Goal: Complete application form: Complete application form

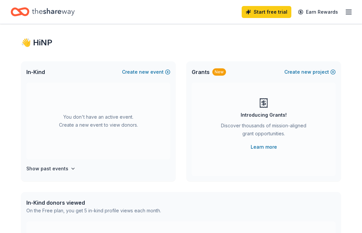
scroll to position [12, 0]
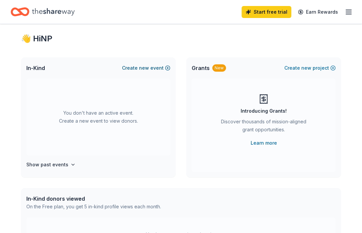
click at [164, 68] on button "Create new event" at bounding box center [146, 68] width 48 height 8
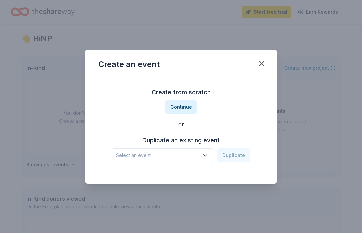
click at [186, 149] on button "Select an event" at bounding box center [162, 155] width 101 height 14
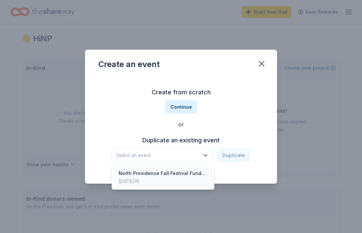
click at [189, 174] on div "North Providence Fall Festival Fundraiser" at bounding box center [163, 173] width 89 height 8
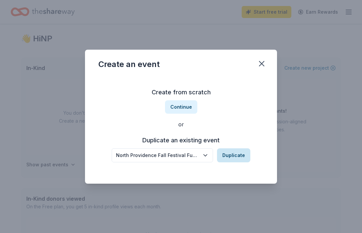
click at [240, 155] on button "Duplicate" at bounding box center [233, 155] width 33 height 14
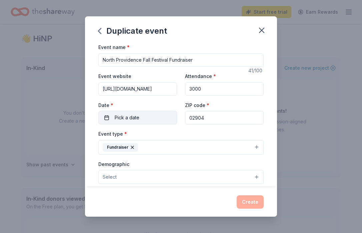
click at [149, 114] on button "Pick a date" at bounding box center [137, 117] width 79 height 13
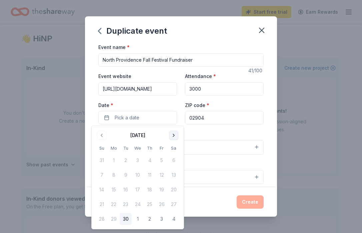
click at [173, 134] on button "Go to next month" at bounding box center [173, 135] width 9 height 9
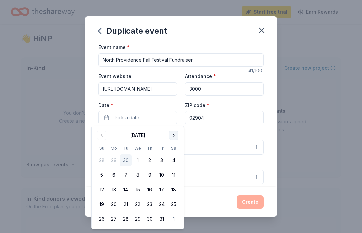
click at [173, 134] on button "Go to next month" at bounding box center [173, 135] width 9 height 9
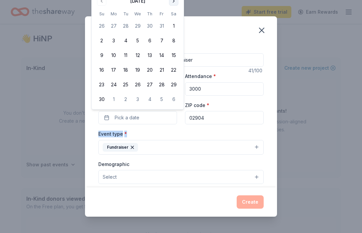
click at [173, 134] on div "Event type * Fundraiser" at bounding box center [180, 142] width 165 height 25
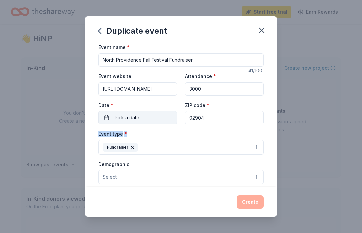
click at [159, 119] on button "Pick a date" at bounding box center [137, 117] width 79 height 13
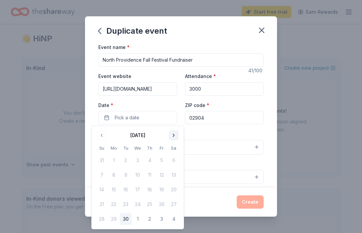
click at [174, 134] on button "Go to next month" at bounding box center [173, 135] width 9 height 9
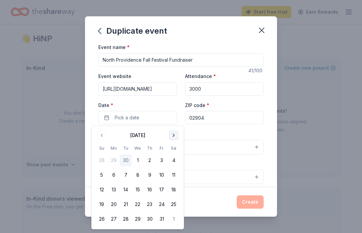
click at [174, 134] on button "Go to next month" at bounding box center [173, 135] width 9 height 9
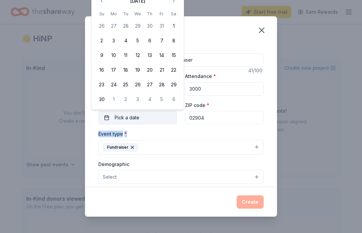
click at [159, 115] on button "Pick a date" at bounding box center [137, 117] width 79 height 13
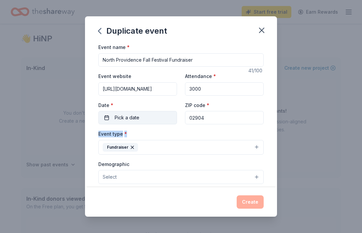
click at [159, 115] on button "Pick a date" at bounding box center [137, 117] width 79 height 13
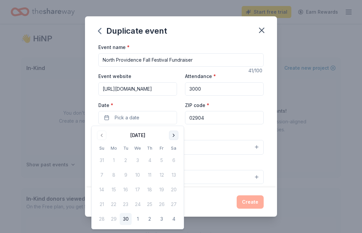
click at [173, 135] on button "Go to next month" at bounding box center [173, 135] width 9 height 9
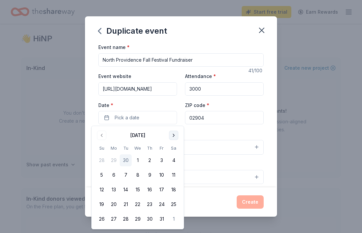
click at [174, 136] on button "Go to next month" at bounding box center [173, 135] width 9 height 9
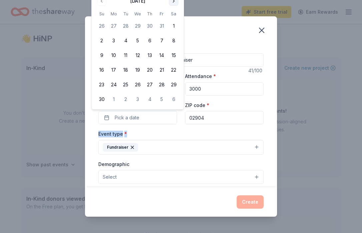
click at [173, 2] on button "Go to next month" at bounding box center [173, 0] width 9 height 9
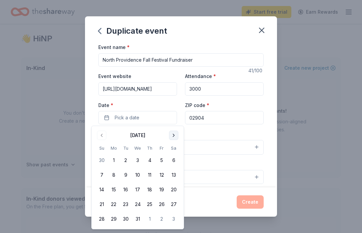
click at [175, 133] on button "Go to next month" at bounding box center [173, 135] width 9 height 9
click at [175, 134] on button "Go to next month" at bounding box center [173, 135] width 9 height 9
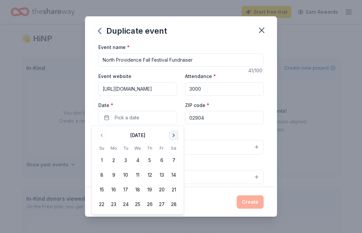
click at [175, 134] on button "Go to next month" at bounding box center [173, 135] width 9 height 9
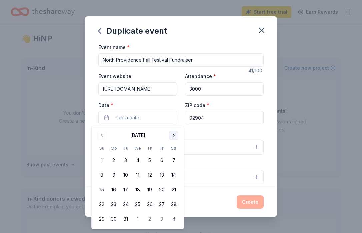
click at [175, 134] on button "Go to next month" at bounding box center [173, 135] width 9 height 9
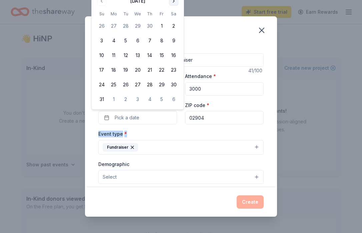
click at [174, 4] on button "Go to next month" at bounding box center [173, 0] width 9 height 9
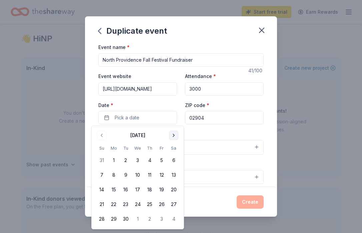
click at [172, 136] on button "Go to next month" at bounding box center [173, 135] width 9 height 9
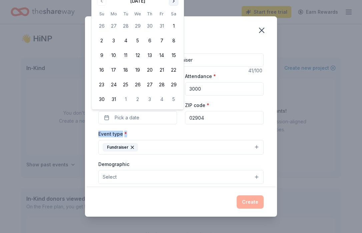
click at [173, 3] on button "Go to next month" at bounding box center [173, 0] width 9 height 9
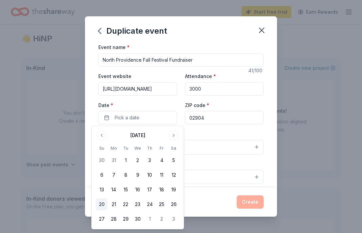
click at [100, 204] on button "20" at bounding box center [102, 204] width 12 height 12
click at [210, 132] on div "Event type * Fundraiser" at bounding box center [180, 142] width 165 height 25
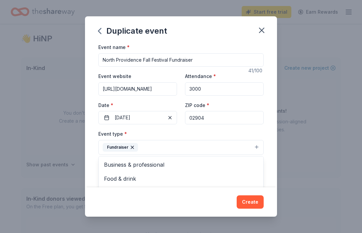
click at [203, 148] on button "Fundraiser" at bounding box center [180, 147] width 165 height 15
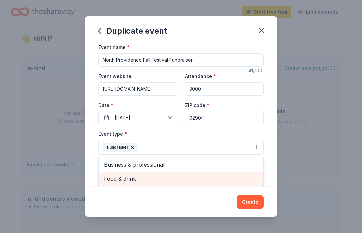
click at [196, 173] on div "Food & drink" at bounding box center [181, 179] width 165 height 14
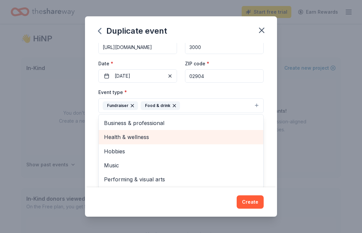
scroll to position [42, 0]
click at [201, 138] on span "Health & wellness" at bounding box center [181, 136] width 154 height 9
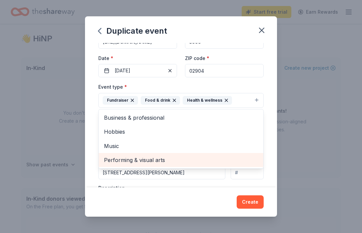
scroll to position [46, 0]
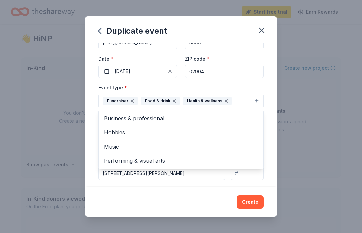
click at [249, 88] on div "Event type * Fundraiser Food & drink Health & wellness Business & professional …" at bounding box center [180, 95] width 165 height 25
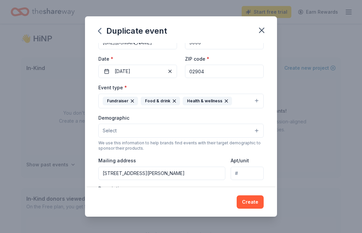
click at [223, 132] on button "Select" at bounding box center [180, 131] width 165 height 14
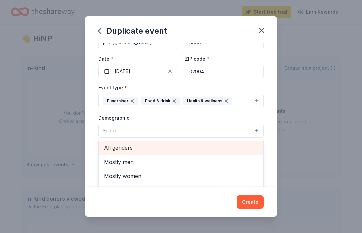
click at [218, 147] on span "All genders" at bounding box center [181, 147] width 154 height 9
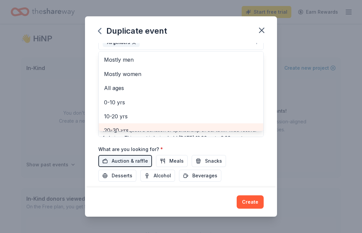
scroll to position [1, 0]
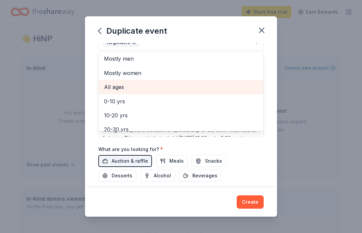
click at [199, 92] on div "All ages" at bounding box center [181, 87] width 165 height 14
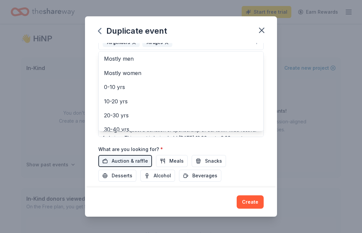
click at [266, 146] on div "Event name * North Providence Fall Festival Fundraiser 41 /100 Event website [U…" at bounding box center [181, 115] width 192 height 144
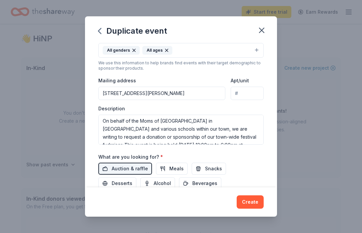
scroll to position [0, 0]
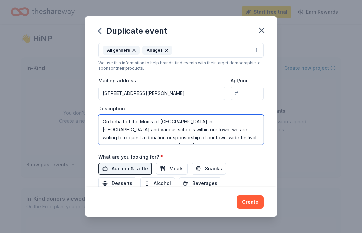
drag, startPoint x: 229, startPoint y: 123, endPoint x: 155, endPoint y: 130, distance: 74.6
click at [155, 130] on textarea "On behalf of the Moms of [GEOGRAPHIC_DATA] in [GEOGRAPHIC_DATA] and various sch…" at bounding box center [180, 130] width 165 height 30
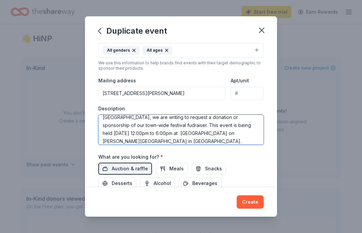
scroll to position [13, 0]
click at [209, 127] on textarea "On behalf of the Moms of [GEOGRAPHIC_DATA] in [GEOGRAPHIC_DATA], we are writing…" at bounding box center [180, 130] width 165 height 30
click at [224, 126] on textarea "On behalf of the Moms of [GEOGRAPHIC_DATA] in [GEOGRAPHIC_DATA], we are writing…" at bounding box center [180, 130] width 165 height 30
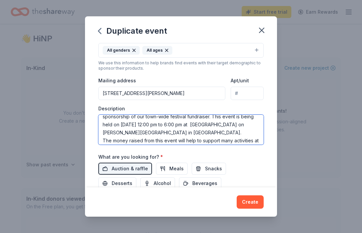
scroll to position [22, 0]
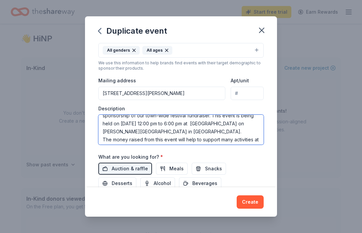
click at [143, 124] on textarea "On behalf of the Moms of [GEOGRAPHIC_DATA] in [GEOGRAPHIC_DATA], we are writing…" at bounding box center [180, 130] width 165 height 30
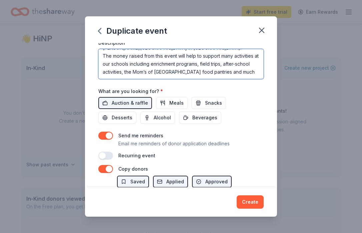
scroll to position [196, 0]
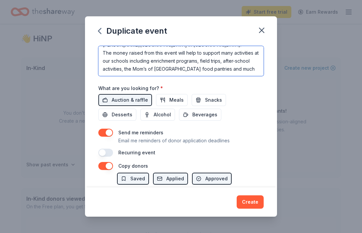
type textarea "On behalf of the Moms of [GEOGRAPHIC_DATA] in [GEOGRAPHIC_DATA], we are writing…"
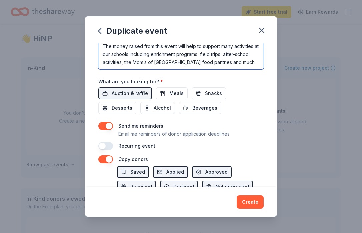
scroll to position [241, 0]
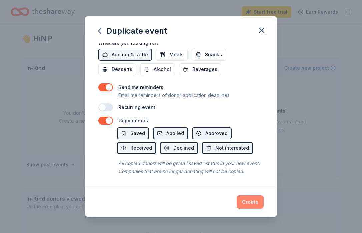
click at [254, 200] on button "Create" at bounding box center [249, 201] width 27 height 13
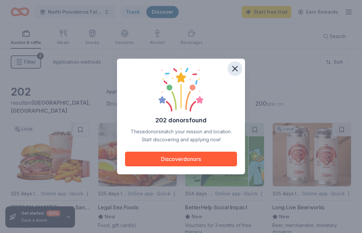
click at [238, 71] on icon "button" at bounding box center [234, 68] width 9 height 9
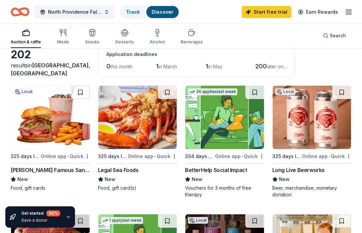
scroll to position [76, 0]
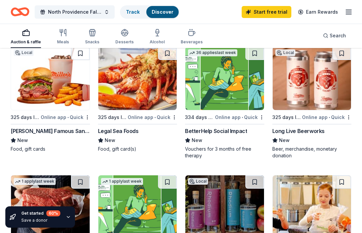
click at [222, 89] on img at bounding box center [224, 78] width 79 height 63
click at [22, 12] on icon "Home" at bounding box center [20, 12] width 19 height 16
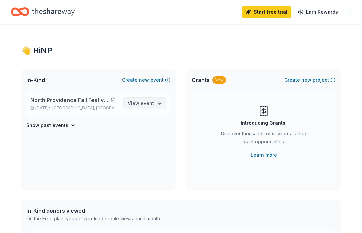
click at [148, 101] on span "event" at bounding box center [147, 103] width 13 height 6
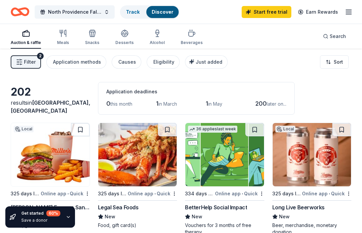
click at [22, 12] on icon "Home" at bounding box center [20, 12] width 19 height 16
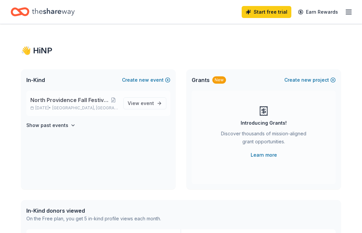
click at [67, 103] on span "North Providence Fall Festival Fundraiser" at bounding box center [69, 100] width 78 height 8
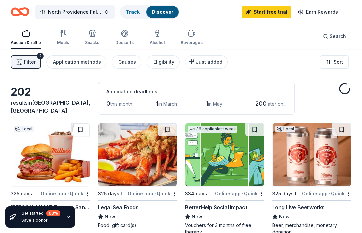
click at [349, 10] on icon "button" at bounding box center [348, 12] width 8 height 8
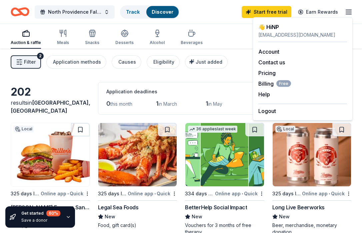
click at [208, 16] on div "North Providence Fall Festival Fundraiser Track Discover Start free trial Earn …" at bounding box center [181, 12] width 340 height 16
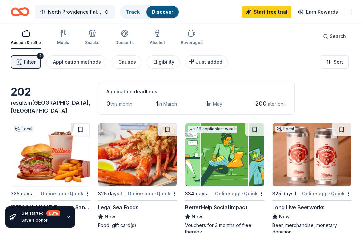
click at [56, 12] on span "North Providence Fall Festival Fundraiser" at bounding box center [74, 12] width 53 height 8
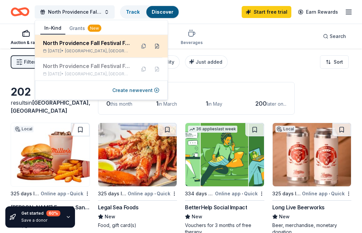
click at [157, 48] on button at bounding box center [157, 46] width 11 height 11
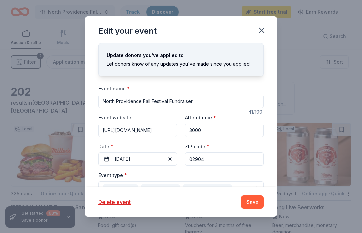
click at [133, 129] on input "[URL][DOMAIN_NAME]" at bounding box center [137, 130] width 79 height 13
paste input "[DOMAIN_NAME][URL]"
type input "[URL][DOMAIN_NAME]"
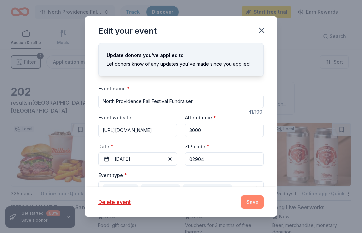
click at [256, 202] on button "Save" at bounding box center [252, 201] width 23 height 13
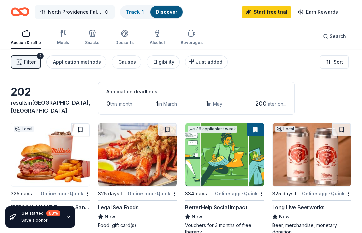
click at [91, 11] on span "North Providence Fall Festival Fundraiser" at bounding box center [74, 12] width 53 height 8
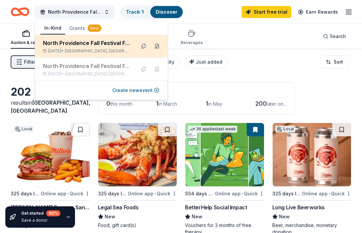
click at [158, 47] on button at bounding box center [157, 46] width 11 height 11
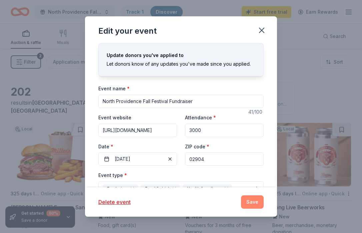
click at [252, 205] on button "Save" at bounding box center [252, 201] width 23 height 13
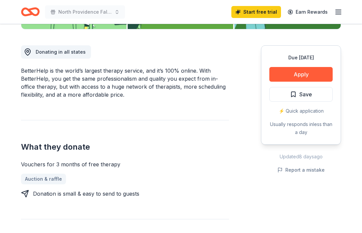
scroll to position [174, 0]
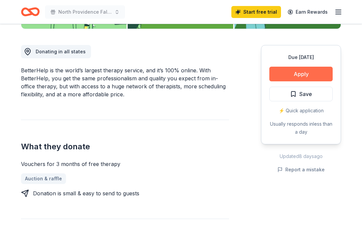
click at [321, 76] on button "Apply" at bounding box center [300, 74] width 63 height 15
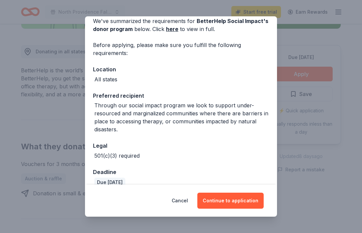
scroll to position [42, 0]
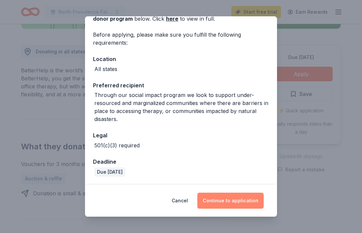
click at [232, 203] on button "Continue to application" at bounding box center [230, 201] width 66 height 16
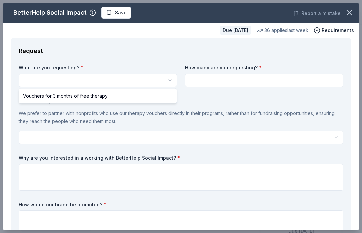
click at [124, 83] on html "North Providence Fall Festival Fundraiser Save Apply Due [DATE] Share BetterHel…" at bounding box center [181, 116] width 362 height 233
select select "Vouchers for 3 months of free therapy"
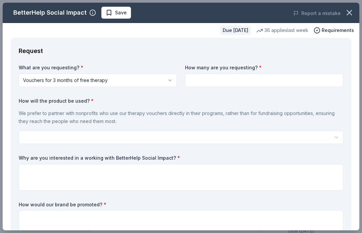
click at [224, 78] on input at bounding box center [264, 80] width 158 height 13
type input "1"
click at [219, 104] on div "How will the product be used? * We prefer to partner with nonprofits who use ou…" at bounding box center [181, 121] width 324 height 47
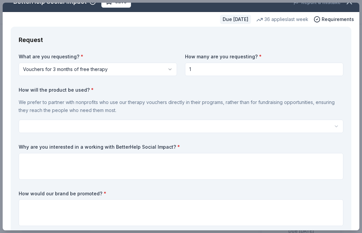
scroll to position [12, 0]
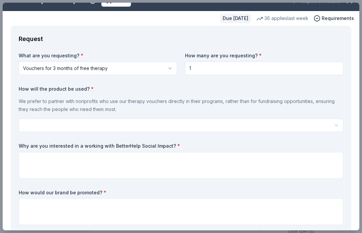
click at [213, 121] on html "North Providence Fall Festival Fundraiser Save Apply Due in 334 days Share Bett…" at bounding box center [181, 116] width 362 height 233
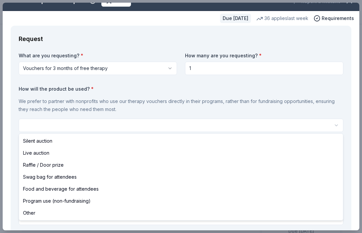
select select "raffleDoorPrize"
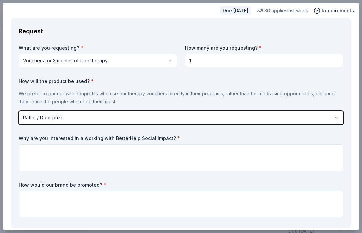
scroll to position [23, 0]
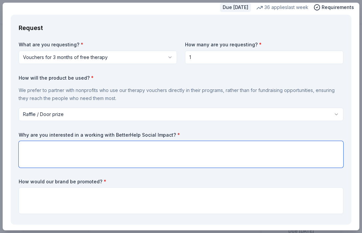
click at [153, 152] on textarea at bounding box center [181, 154] width 324 height 27
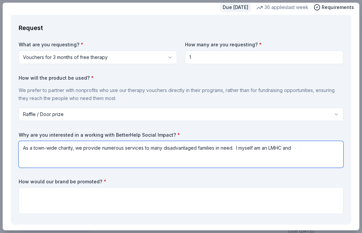
click at [306, 150] on textarea "As a town-wide charity, we provide numerous services to many disadvantaged fami…" at bounding box center [181, 154] width 324 height 27
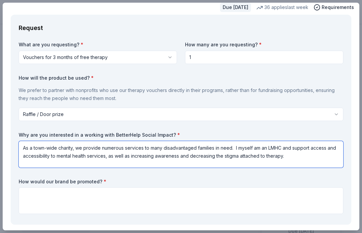
type textarea "As a town-wide charity, we provide numerous services to many disadvantaged fami…"
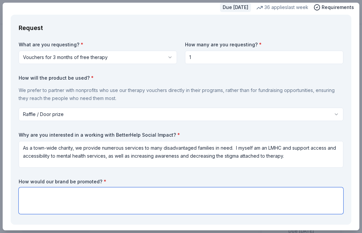
click at [107, 198] on textarea at bounding box center [181, 200] width 324 height 27
click at [55, 194] on textarea "Social media, website, raffle announcements," at bounding box center [181, 200] width 324 height 27
click at [184, 192] on textarea "Social media, on our website, raffle announcements," at bounding box center [181, 200] width 324 height 27
click at [154, 193] on textarea "Social media, on our website, raffle announcements, and any paper flyers." at bounding box center [181, 200] width 324 height 27
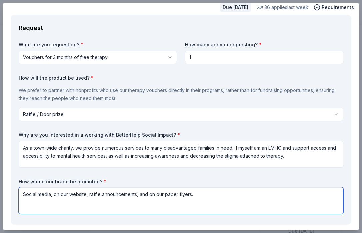
click at [218, 196] on textarea "Social media, on our website, raffle announcements, and on our paper flyers." at bounding box center [181, 200] width 324 height 27
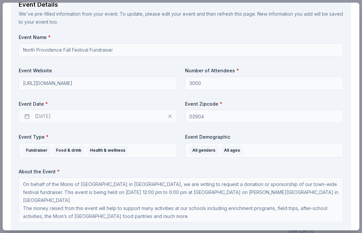
scroll to position [265, 0]
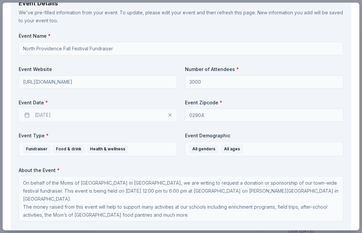
type textarea "Social media, on our website, raffle announcements, and on our paper flyers."
click at [53, 115] on div "09/19/2026" at bounding box center [98, 114] width 158 height 13
click at [25, 115] on div "09/19/2026" at bounding box center [98, 114] width 158 height 13
click at [41, 112] on div "09/19/2026" at bounding box center [98, 114] width 158 height 13
click at [42, 114] on div "09/19/2026" at bounding box center [98, 114] width 158 height 13
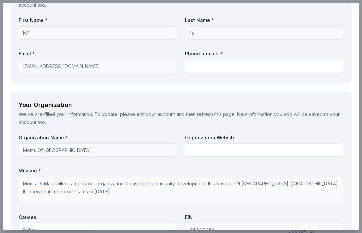
scroll to position [535, 0]
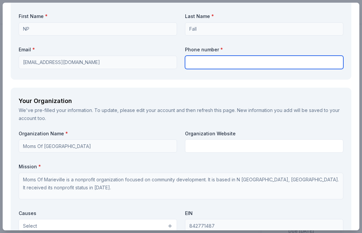
click at [207, 65] on input "text" at bounding box center [264, 62] width 158 height 13
type input "4015807541"
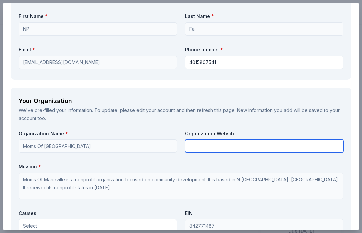
type input "Moms of Marieville"
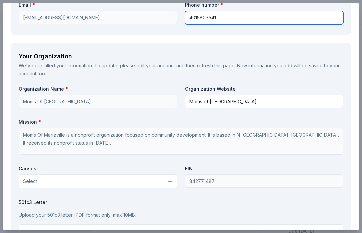
scroll to position [580, 0]
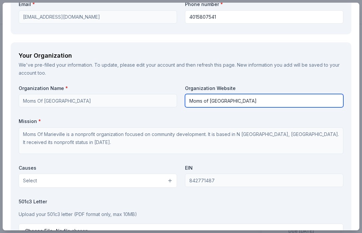
click at [295, 105] on input "Moms of Marieville" at bounding box center [264, 100] width 158 height 13
paste input "https://www.facebook.com/MomsOfMarieville"
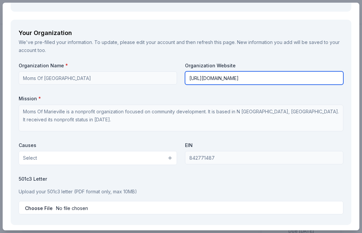
type input "https://www.facebook.com/MomsOfMarieville"
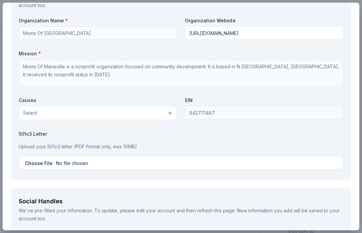
scroll to position [668, 0]
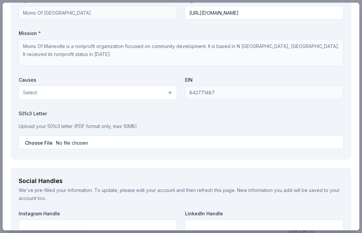
click at [154, 92] on button "Select" at bounding box center [98, 93] width 158 height 14
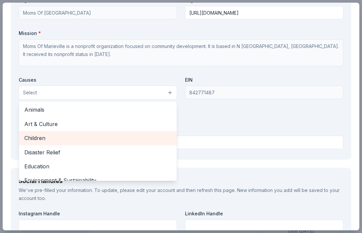
click at [138, 132] on div "Children" at bounding box center [98, 138] width 158 height 14
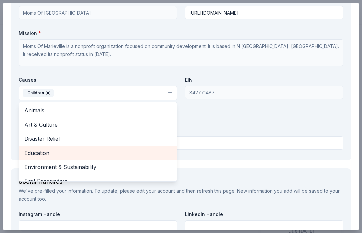
click at [126, 154] on span "Education" at bounding box center [97, 153] width 147 height 9
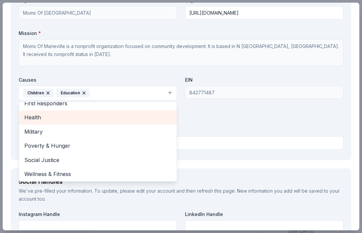
click at [118, 122] on div "Health" at bounding box center [98, 117] width 158 height 14
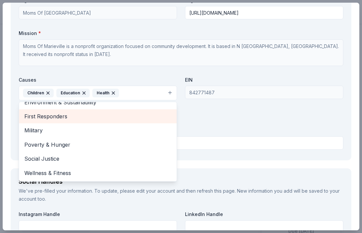
scroll to position [50, 0]
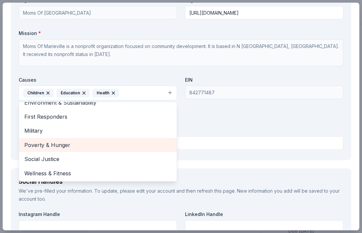
click at [118, 143] on span "Poverty & Hunger" at bounding box center [97, 145] width 147 height 9
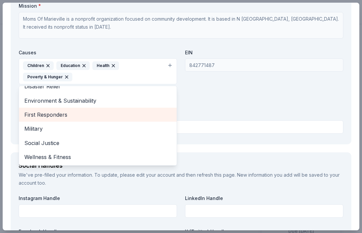
scroll to position [696, 0]
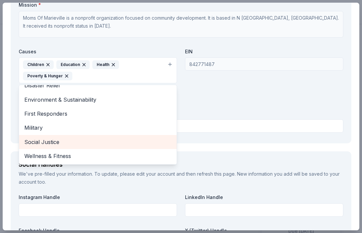
click at [118, 143] on span "Social Justice" at bounding box center [97, 142] width 147 height 9
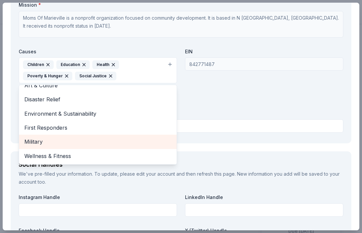
scroll to position [22, 0]
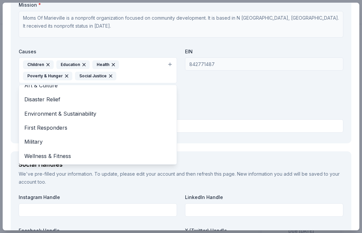
click at [228, 96] on div "Organization Name * Moms Of Marieville Organization Website https://www.faceboo…" at bounding box center [181, 52] width 324 height 167
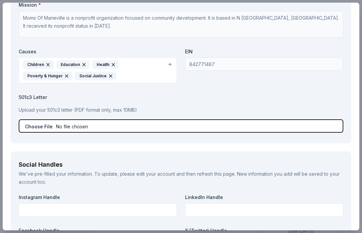
click at [199, 126] on input "file" at bounding box center [181, 125] width 324 height 13
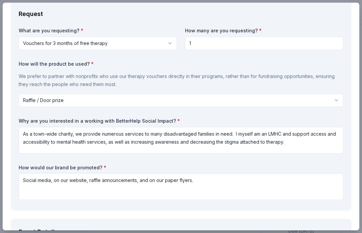
scroll to position [0, 0]
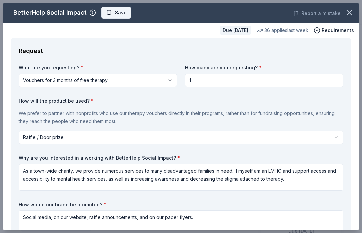
click at [108, 13] on span "Save" at bounding box center [116, 13] width 21 height 8
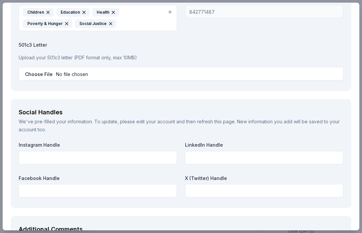
scroll to position [749, 0]
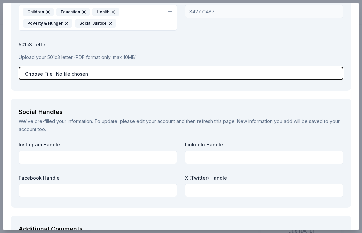
click at [39, 73] on input "file" at bounding box center [181, 73] width 324 height 13
click at [32, 76] on input "file" at bounding box center [181, 73] width 324 height 13
